Goal: Contribute content: Add original content to the website for others to see

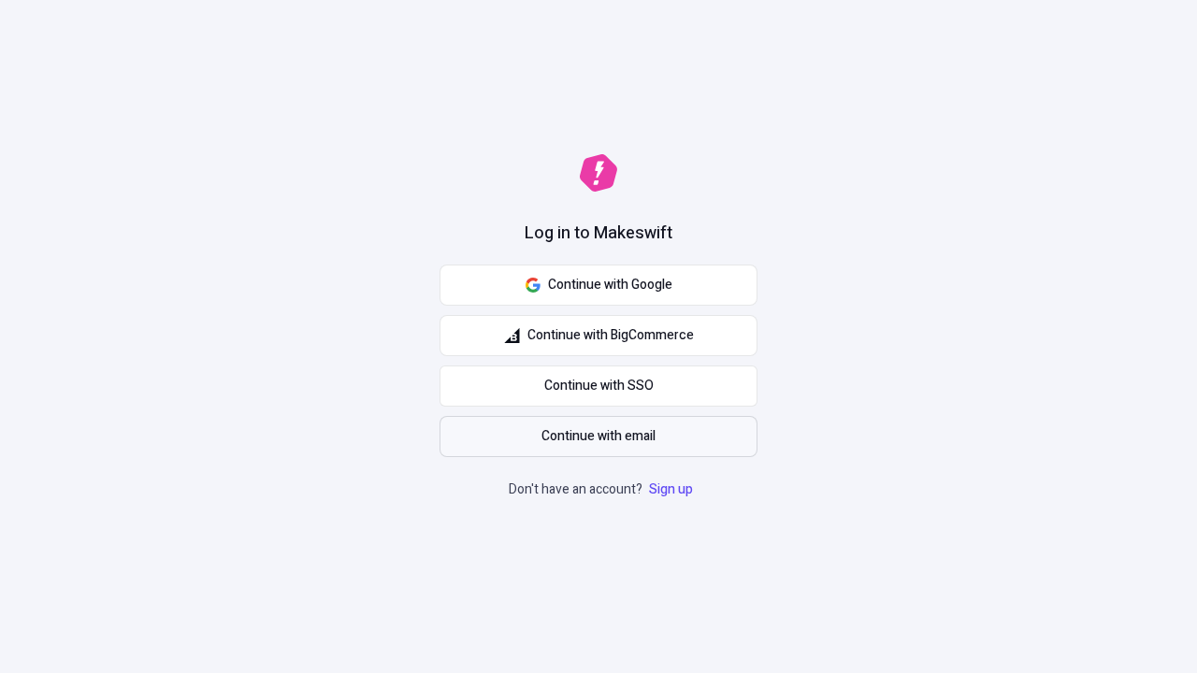
click at [599, 437] on span "Continue with email" at bounding box center [599, 437] width 114 height 21
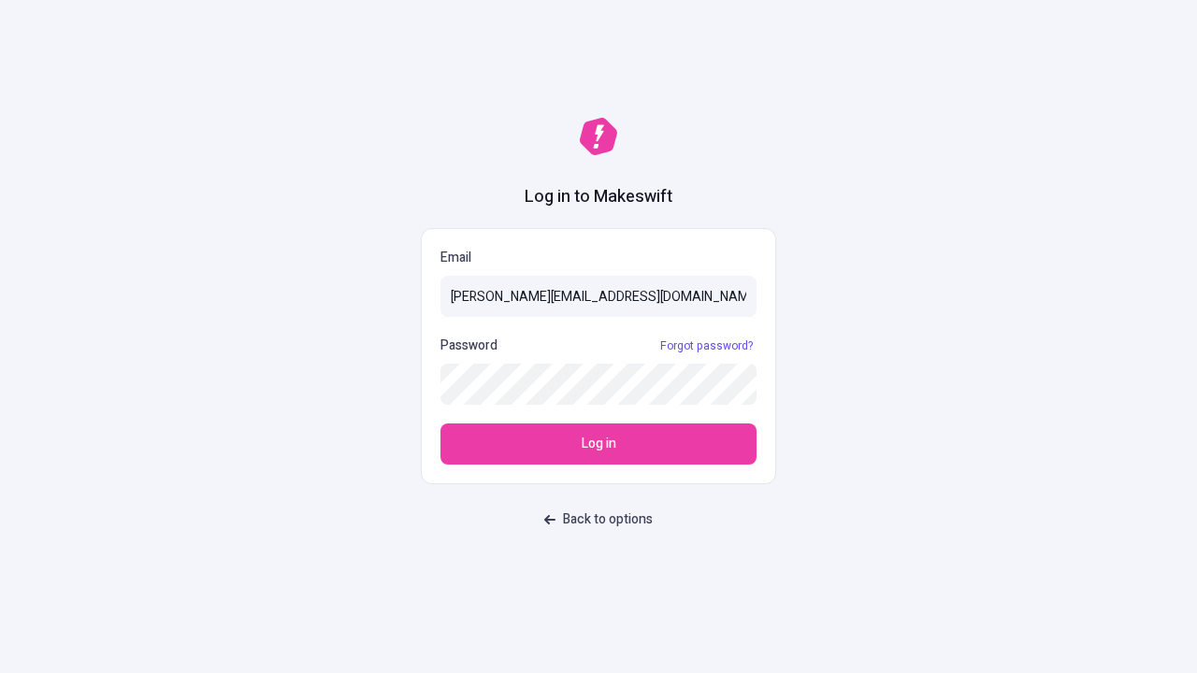
type input "[PERSON_NAME][EMAIL_ADDRESS][DOMAIN_NAME]"
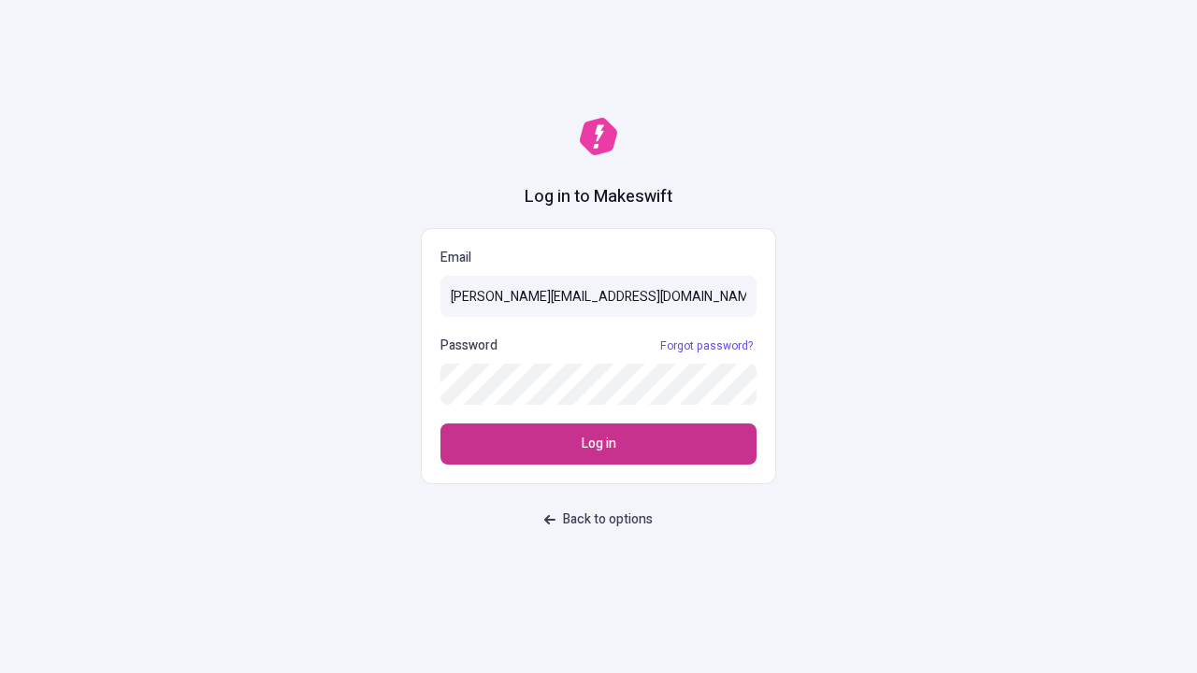
click at [599, 444] on span "Log in" at bounding box center [599, 444] width 35 height 21
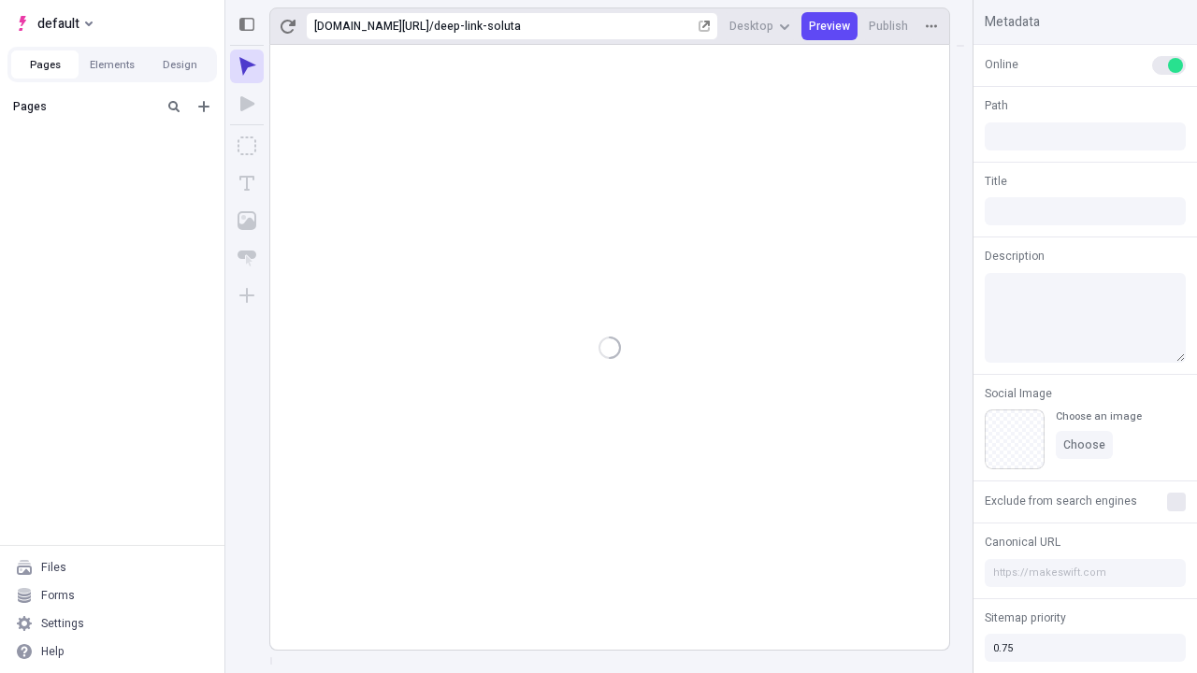
type input "/deep-link-soluta"
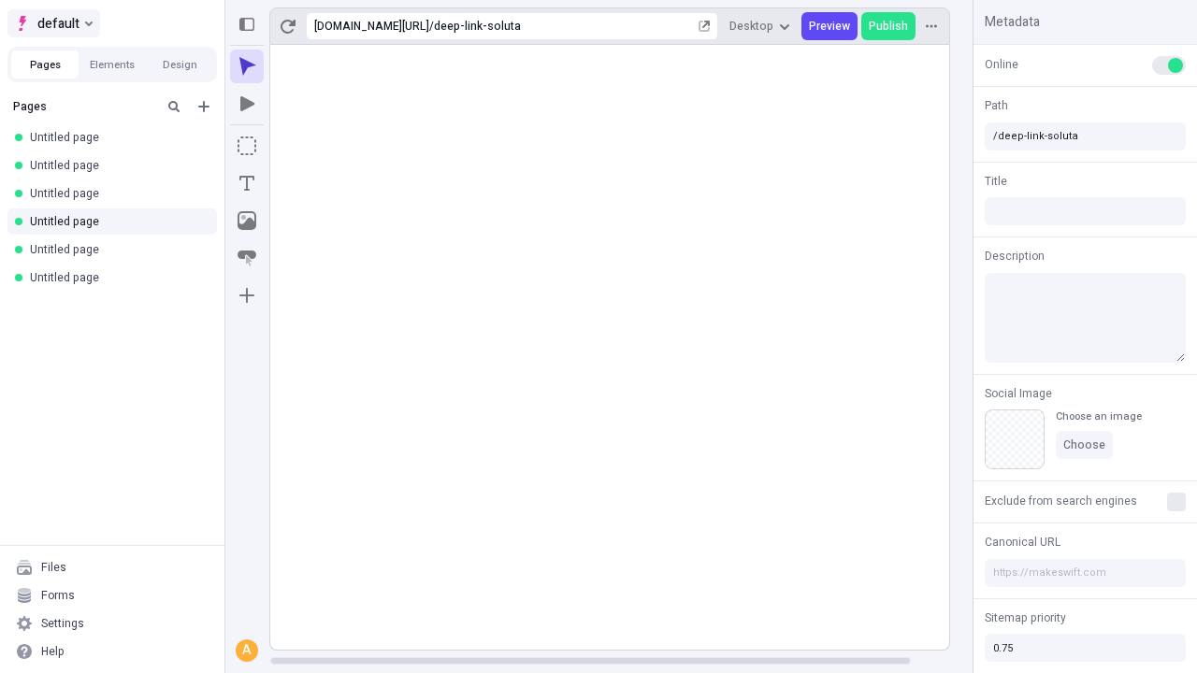
click at [52, 23] on span "default" at bounding box center [58, 23] width 42 height 22
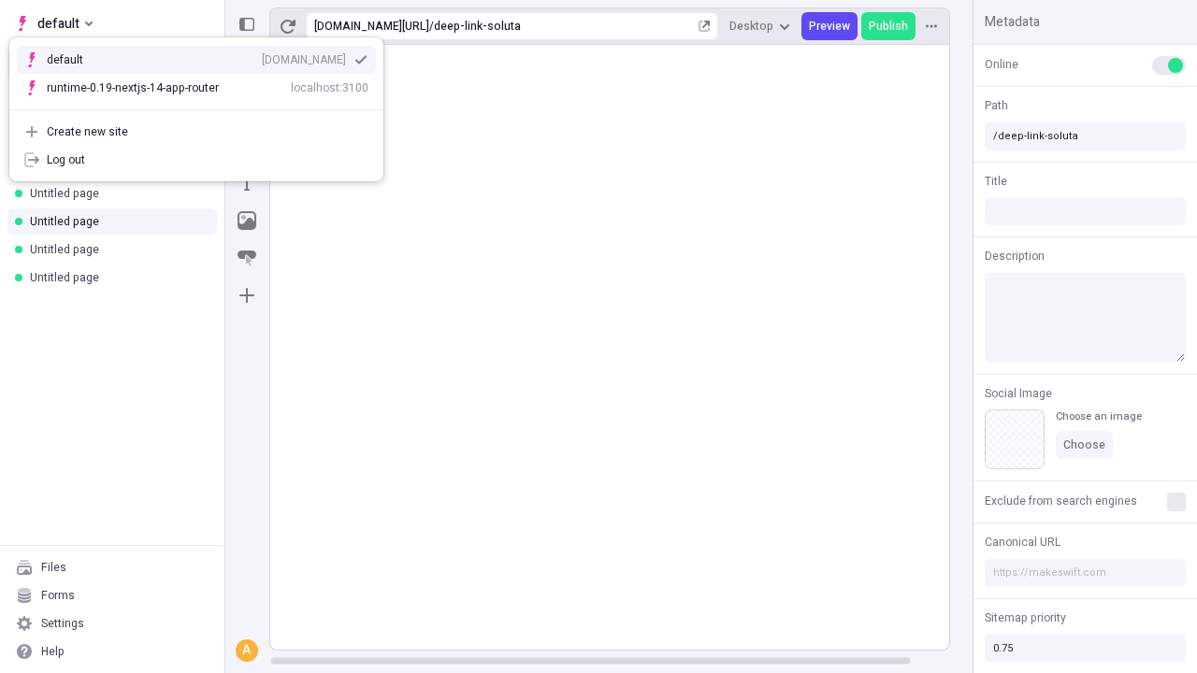
click at [196, 132] on div "Create new site" at bounding box center [208, 131] width 322 height 15
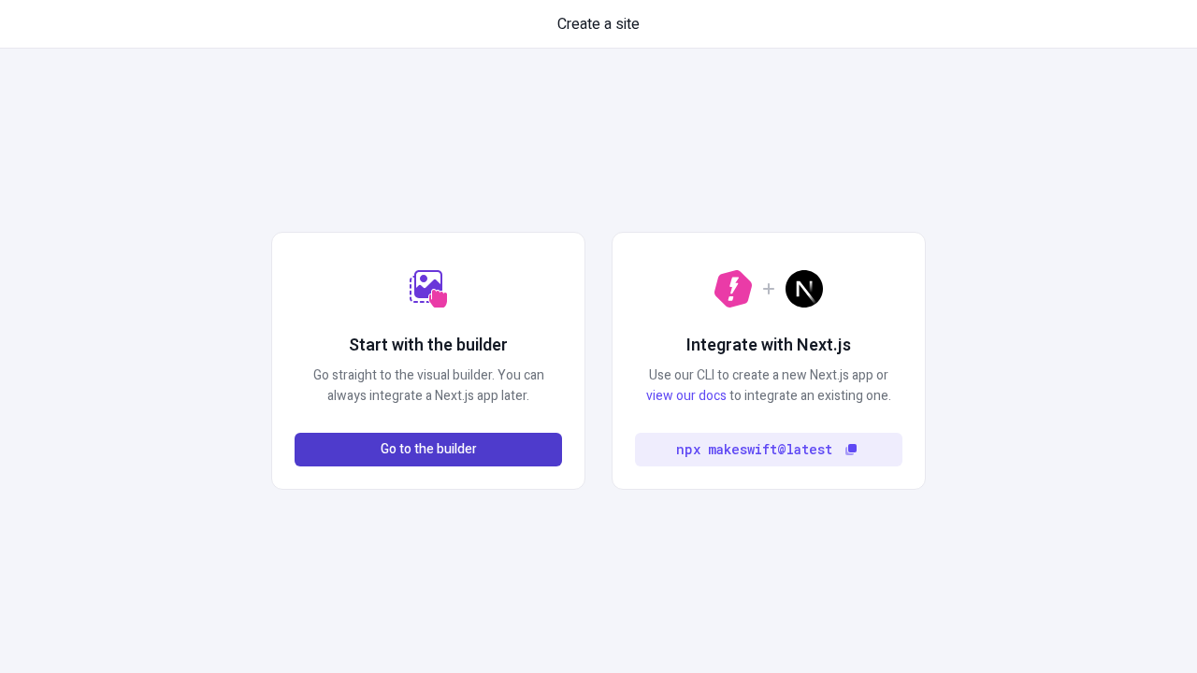
click at [428, 450] on span "Go to the builder" at bounding box center [429, 450] width 96 height 21
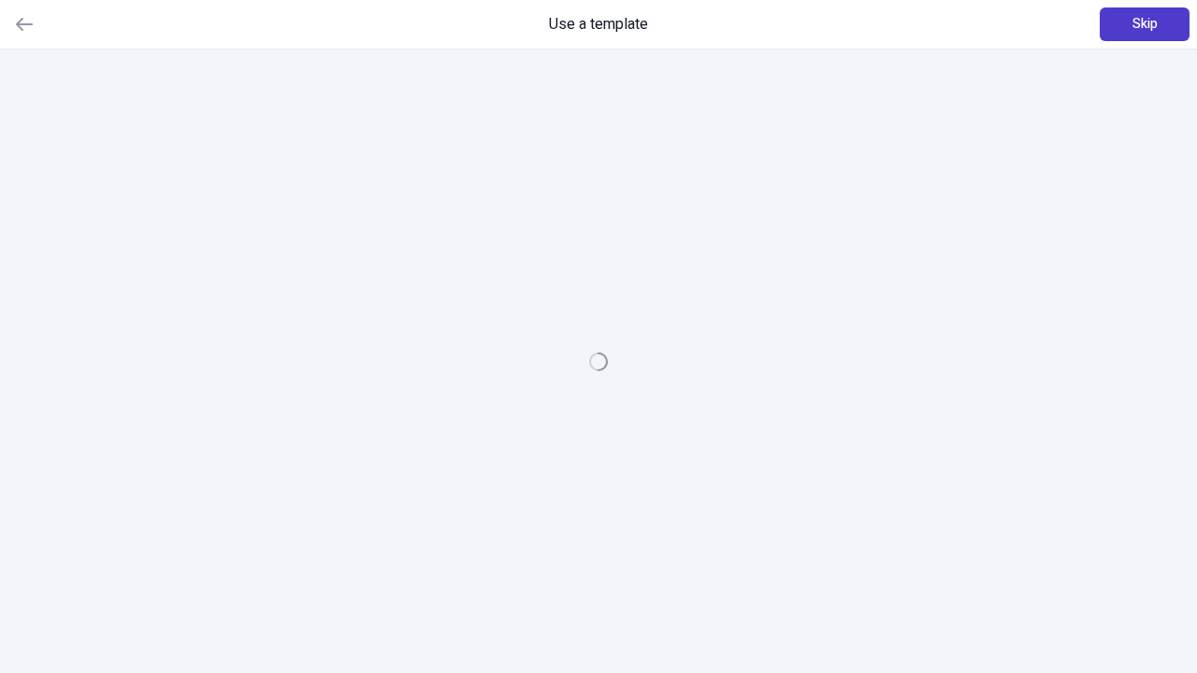
click at [1145, 24] on span "Skip" at bounding box center [1145, 24] width 25 height 21
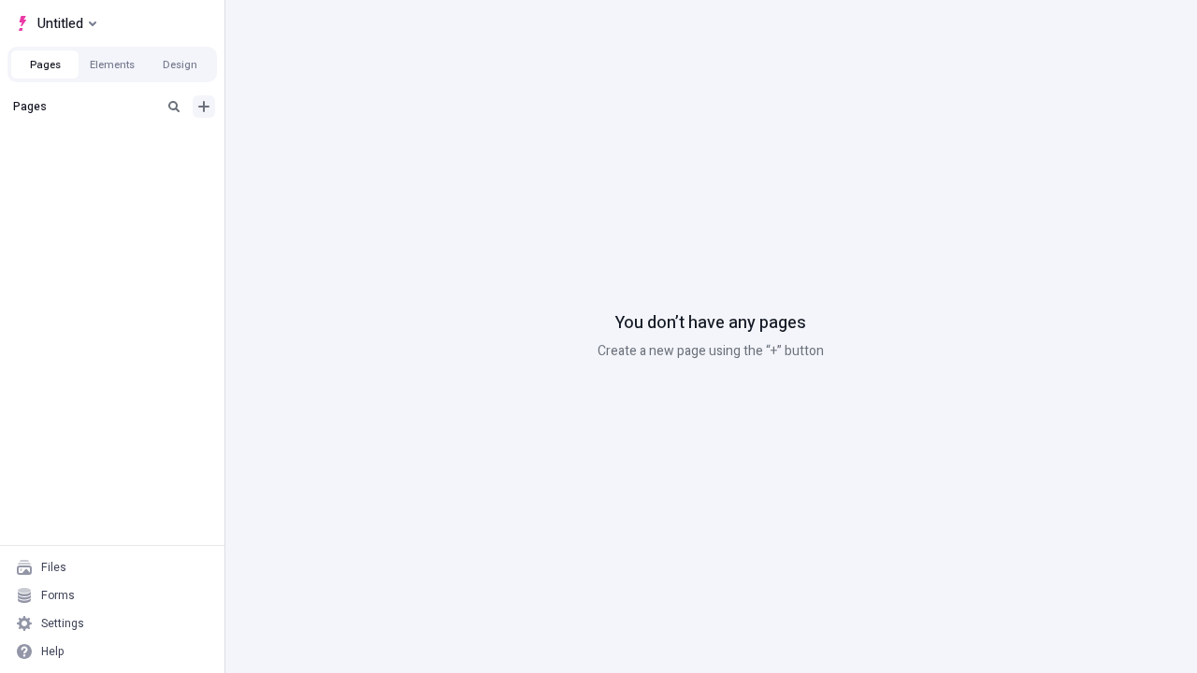
click at [204, 107] on icon "Add new" at bounding box center [203, 106] width 11 height 11
click at [303, 145] on span "Blank page" at bounding box center [314, 144] width 116 height 15
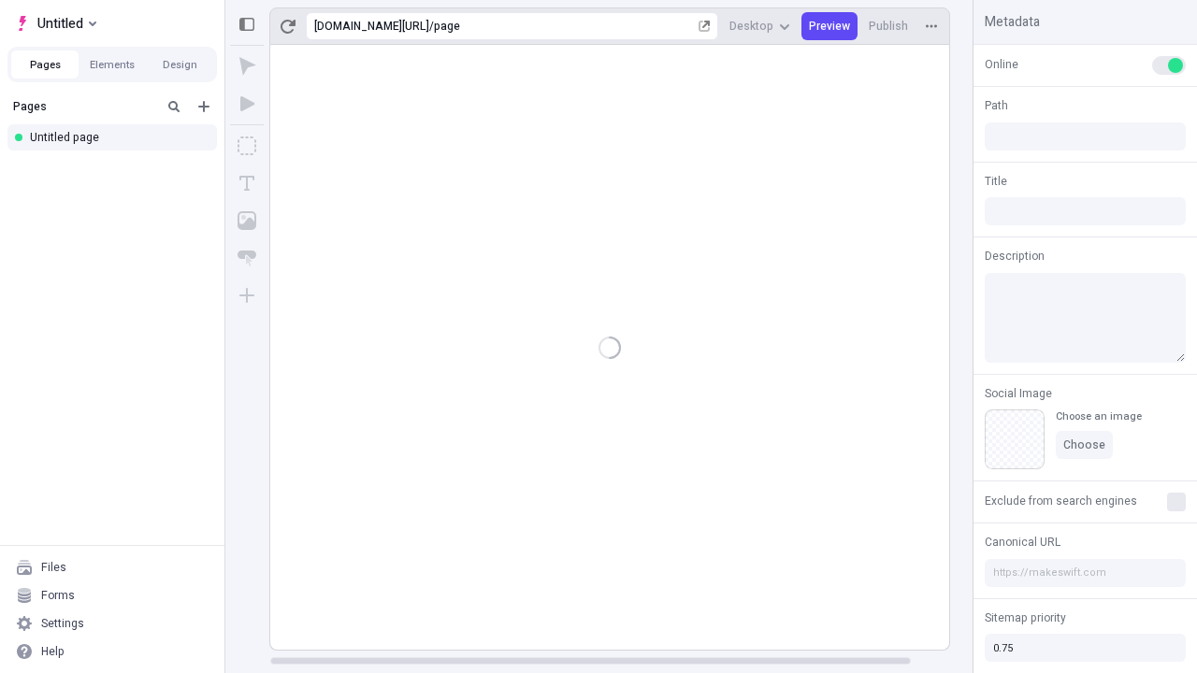
type input "/page"
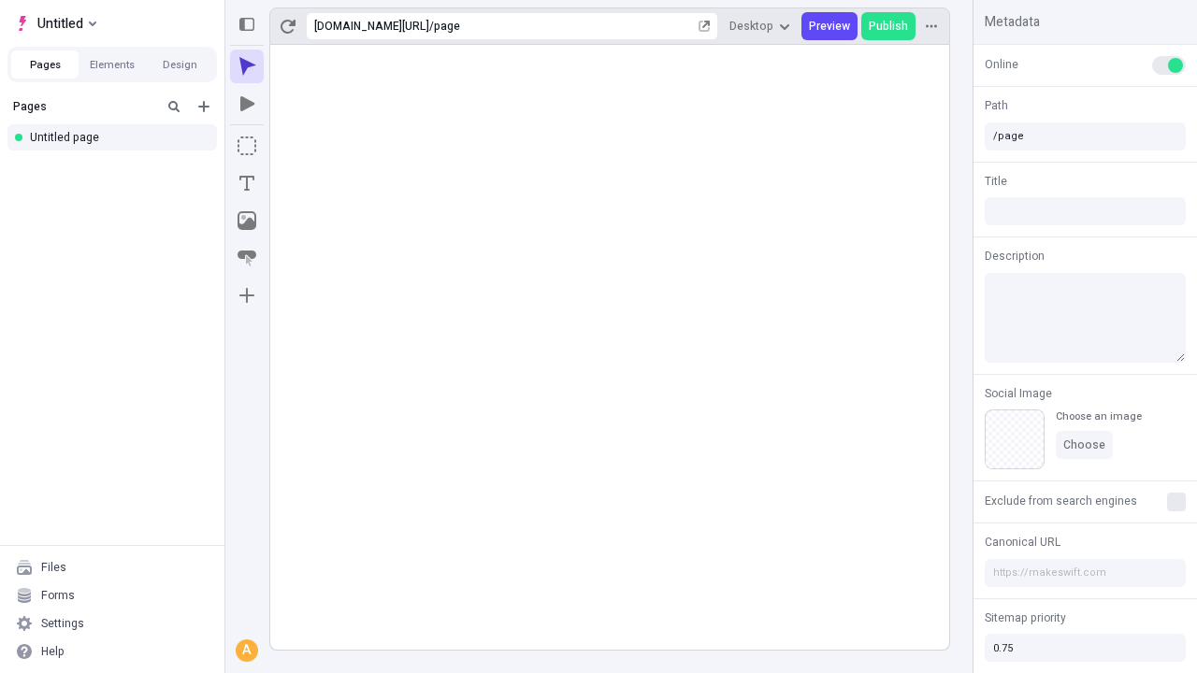
click at [247, 146] on icon "Box" at bounding box center [247, 146] width 19 height 19
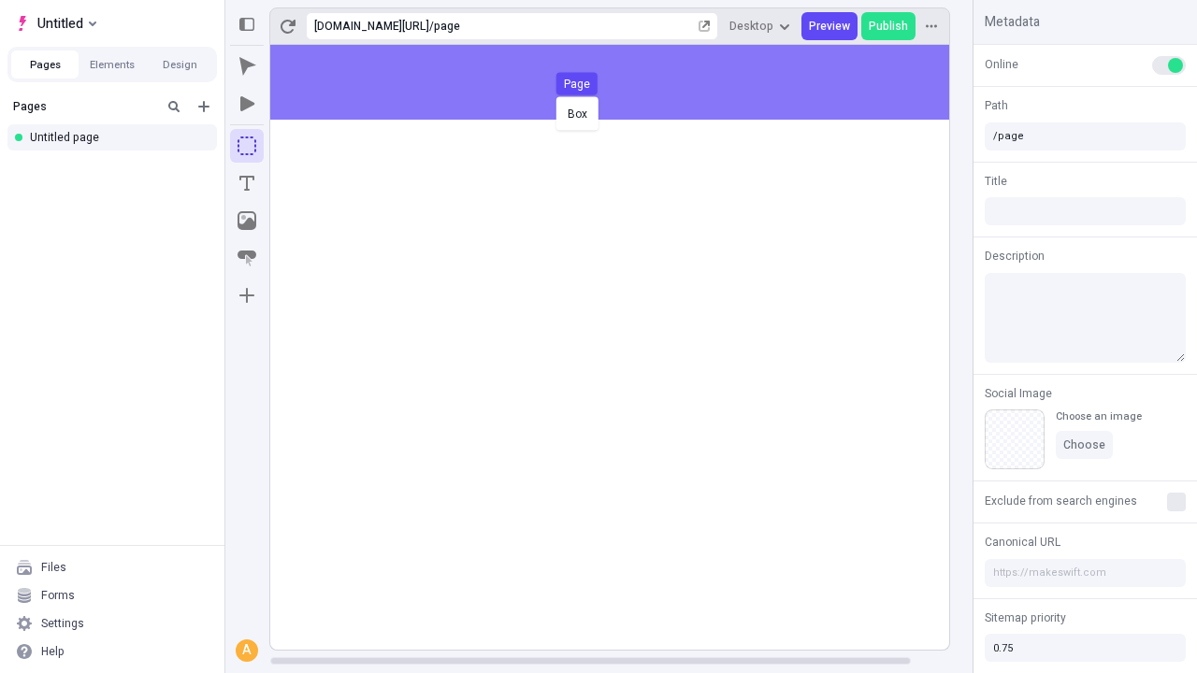
click at [629, 82] on div "Box Page" at bounding box center [598, 336] width 1197 height 673
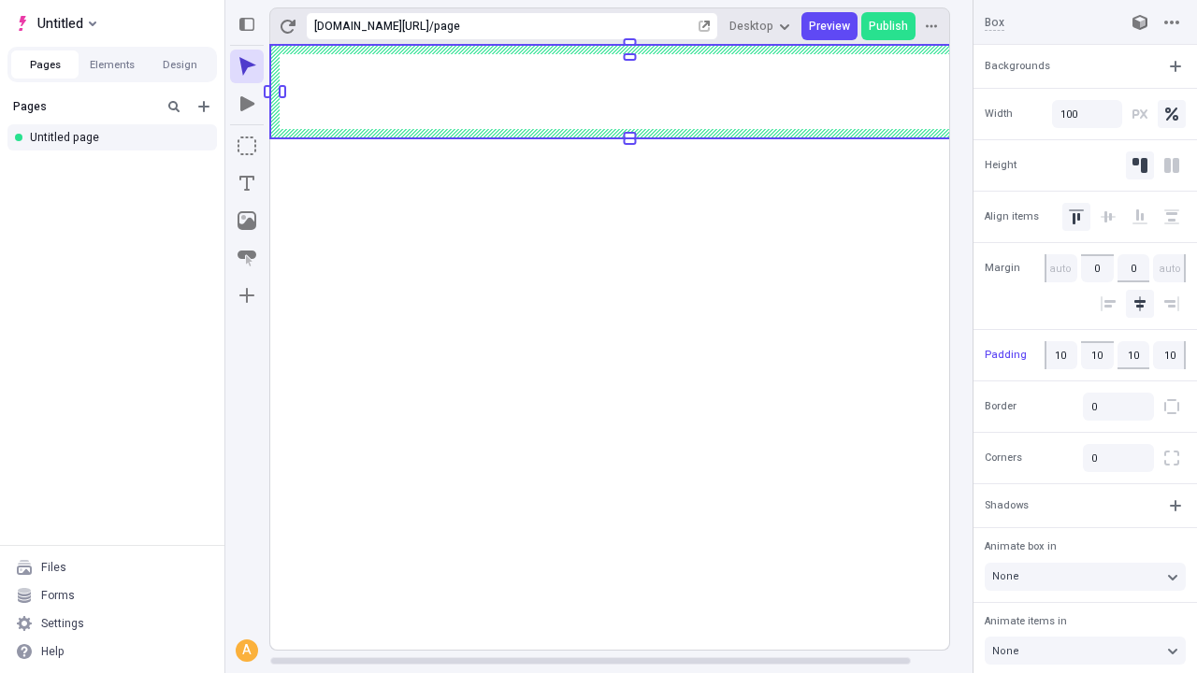
click at [247, 221] on icon "Image" at bounding box center [247, 220] width 19 height 19
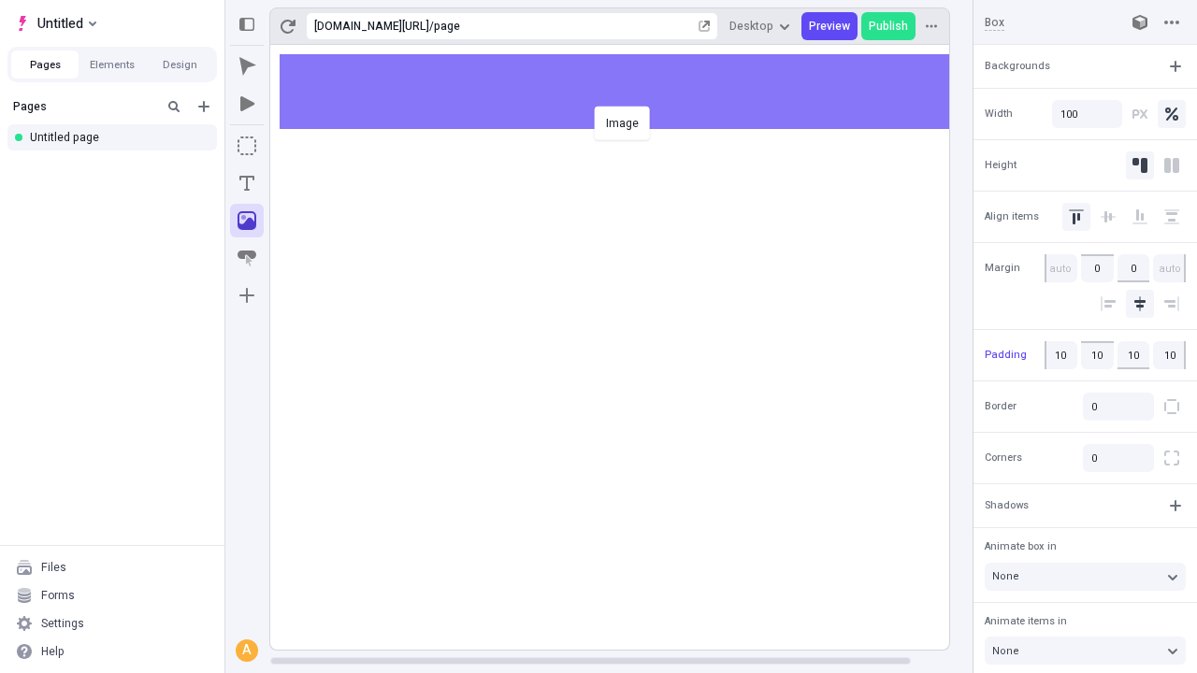
click at [629, 92] on div "Image" at bounding box center [598, 336] width 1197 height 673
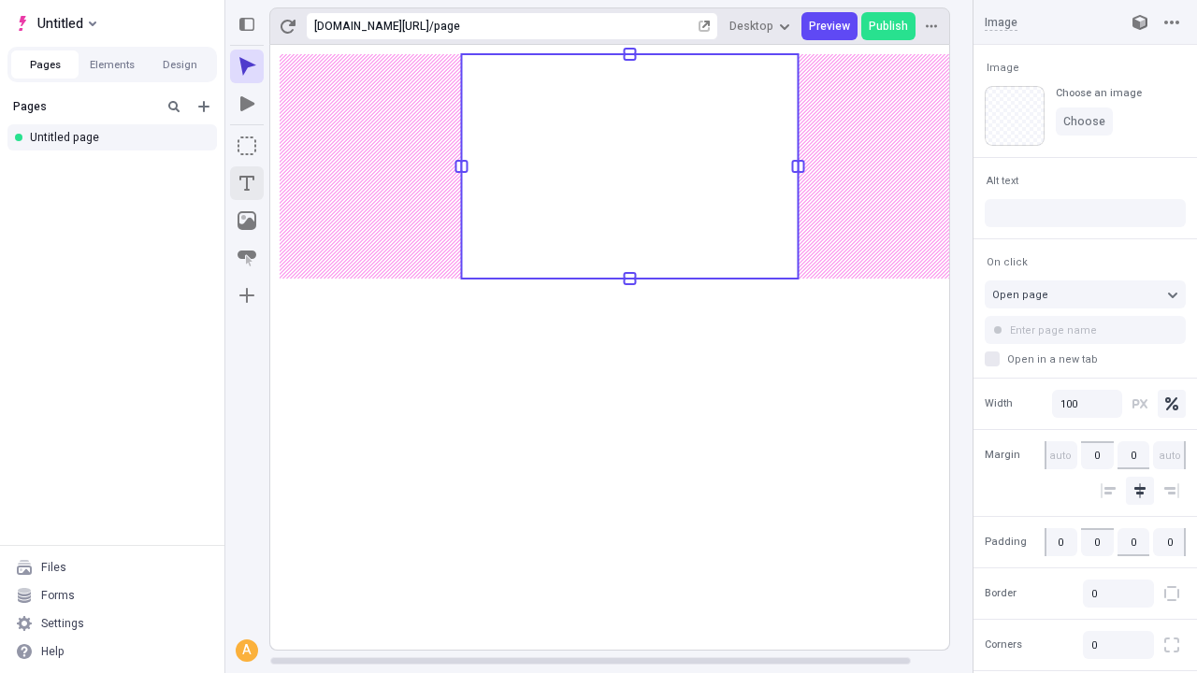
click at [247, 183] on icon "Text" at bounding box center [246, 183] width 15 height 15
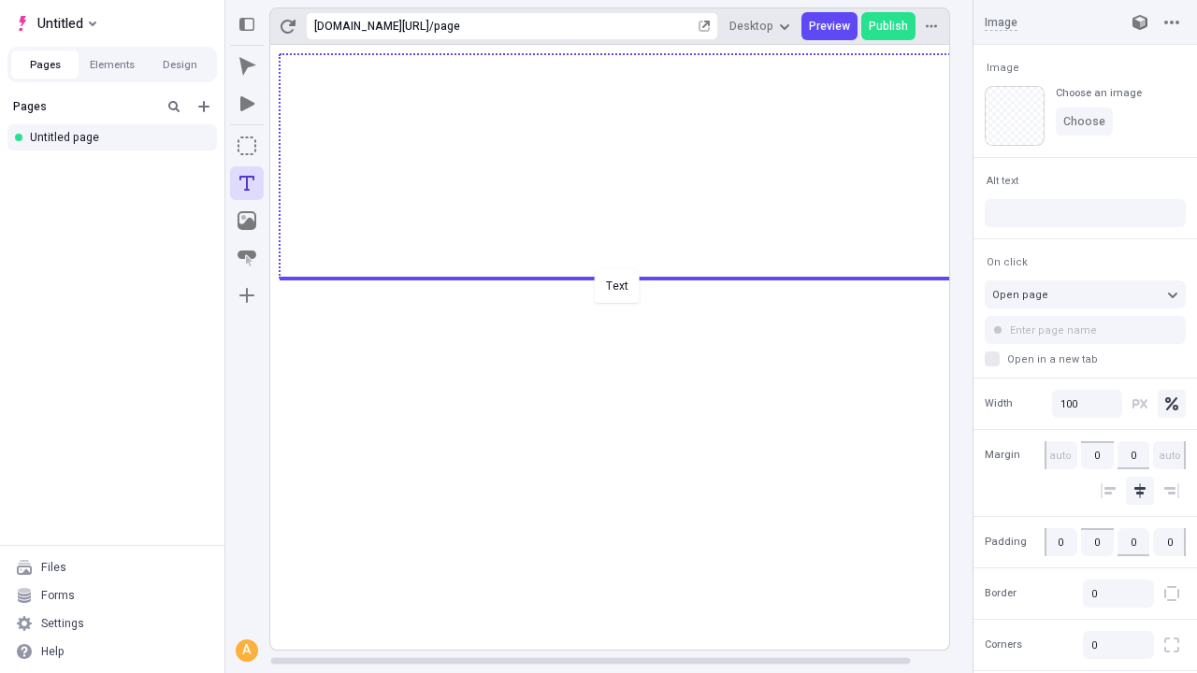
click at [629, 277] on div "Text" at bounding box center [598, 336] width 1197 height 673
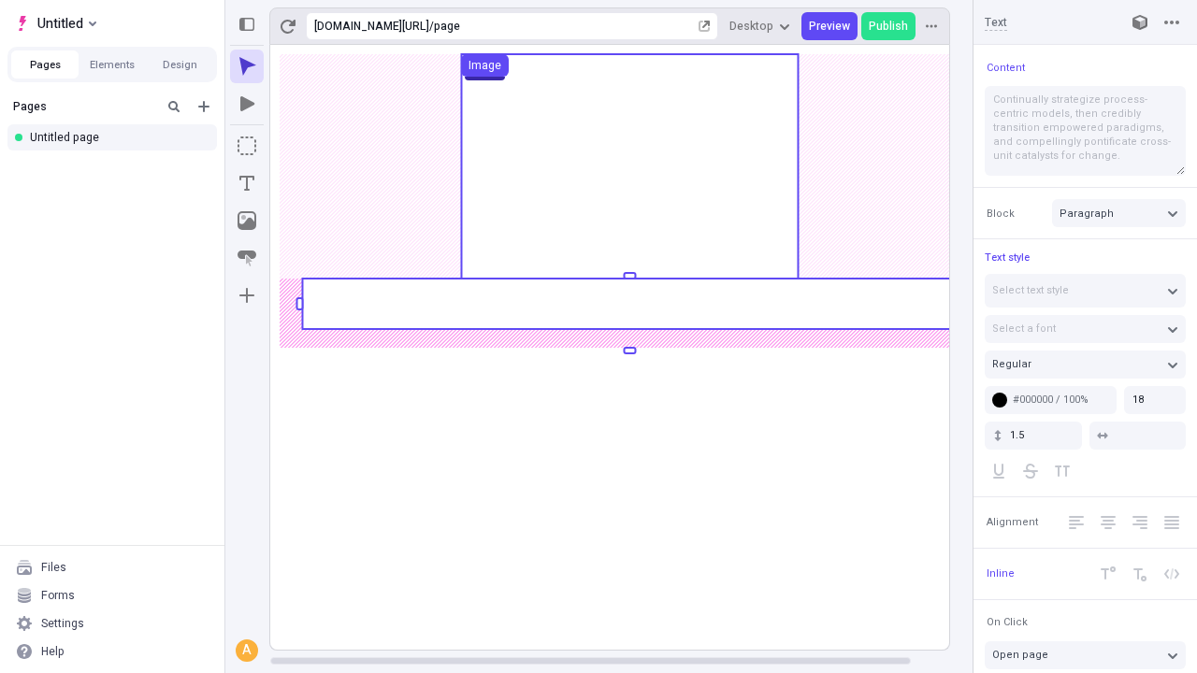
click at [629, 304] on rect at bounding box center [629, 304] width 655 height 51
click at [629, 304] on rect at bounding box center [629, 347] width 719 height 605
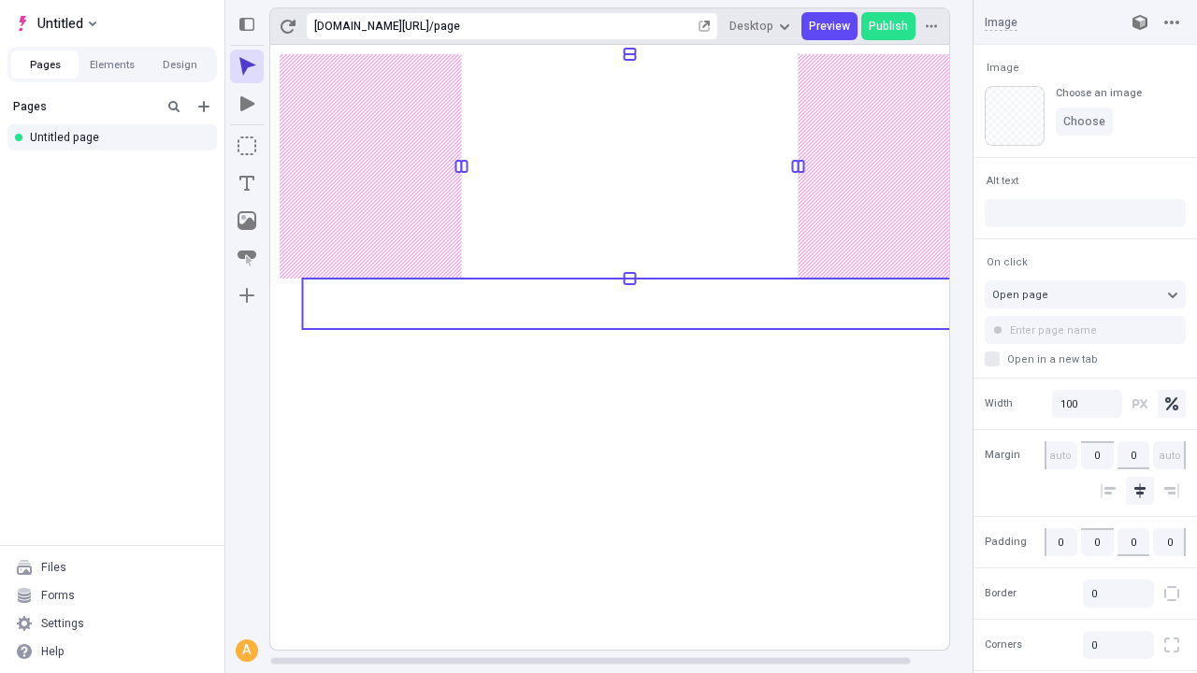
click at [629, 304] on rect at bounding box center [629, 347] width 719 height 605
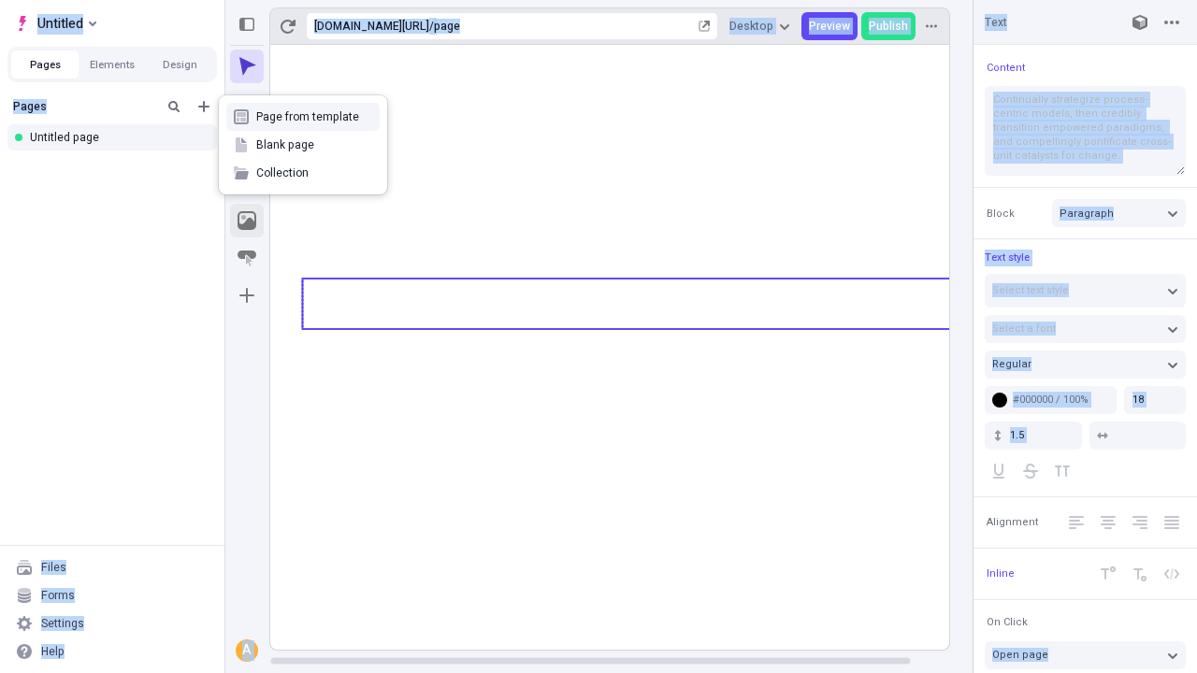
click at [247, 221] on icon "Image" at bounding box center [247, 220] width 19 height 19
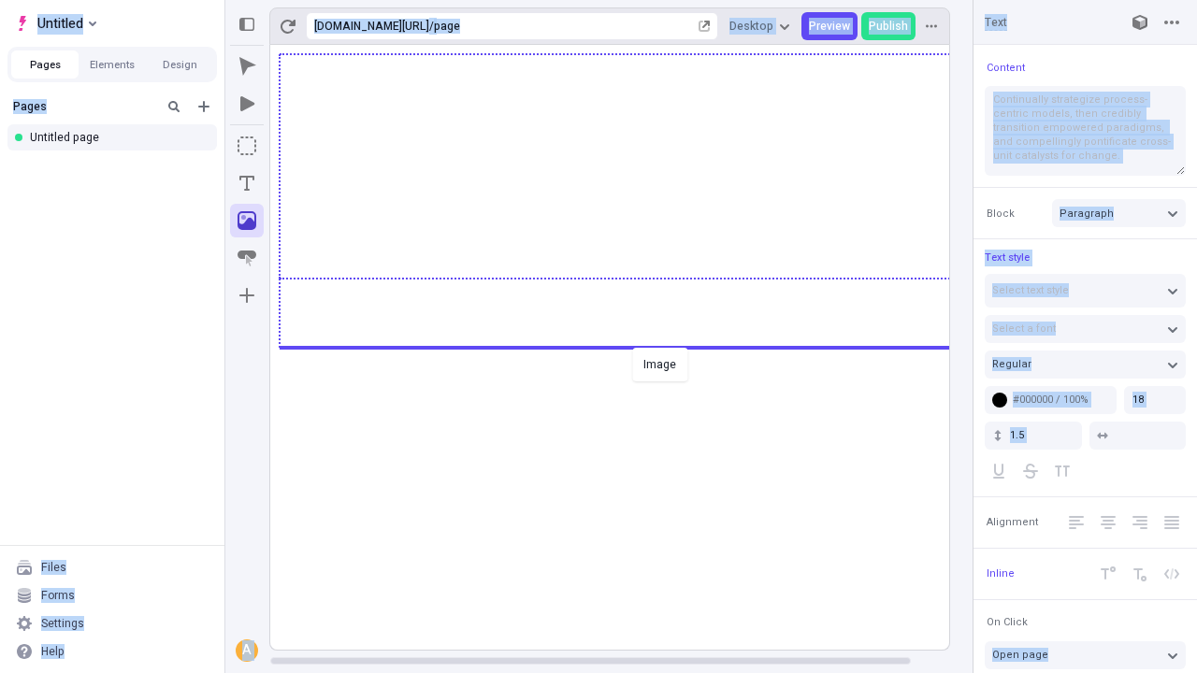
click at [629, 346] on div "Image" at bounding box center [598, 336] width 1197 height 673
